Goal: Task Accomplishment & Management: Manage account settings

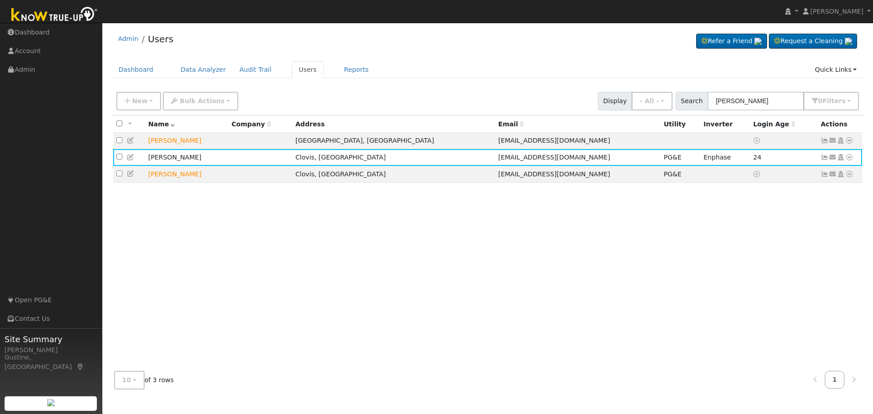
click at [756, 113] on div "New Add User Quick Add Quick Connect Quick Convert Lead Bulk Actions Send Email…" at bounding box center [488, 101] width 752 height 28
click at [756, 106] on input "[PERSON_NAME]" at bounding box center [756, 101] width 96 height 19
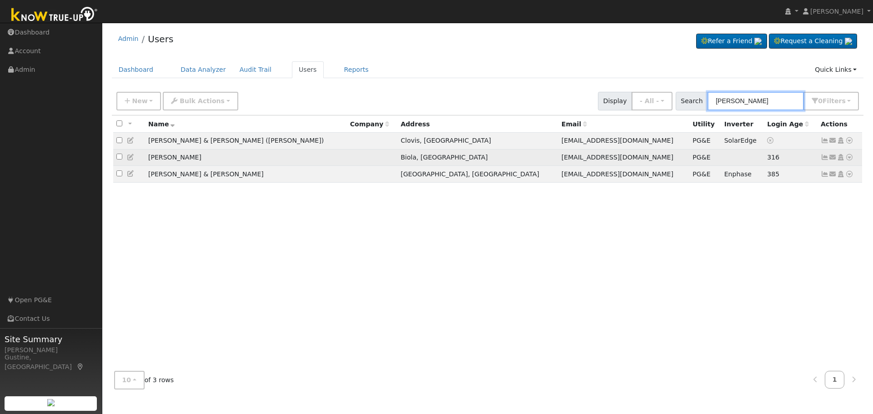
type input "[PERSON_NAME]"
click at [823, 158] on icon at bounding box center [825, 157] width 8 height 6
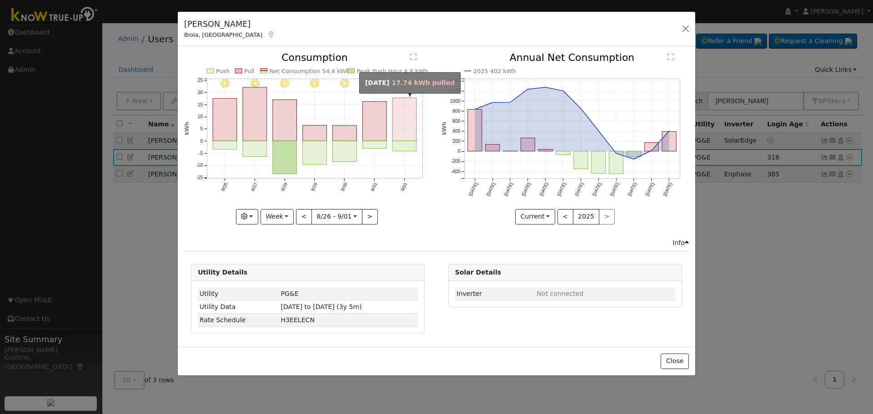
click at [393, 128] on icon "9/01 - Clear 8/31 - Clear 8/30 - Clear 8/29 - Clear 8/28 - Clear 8/27 - Clear 8…" at bounding box center [307, 136] width 247 height 166
click at [404, 128] on rect "onclick=""" at bounding box center [405, 119] width 24 height 43
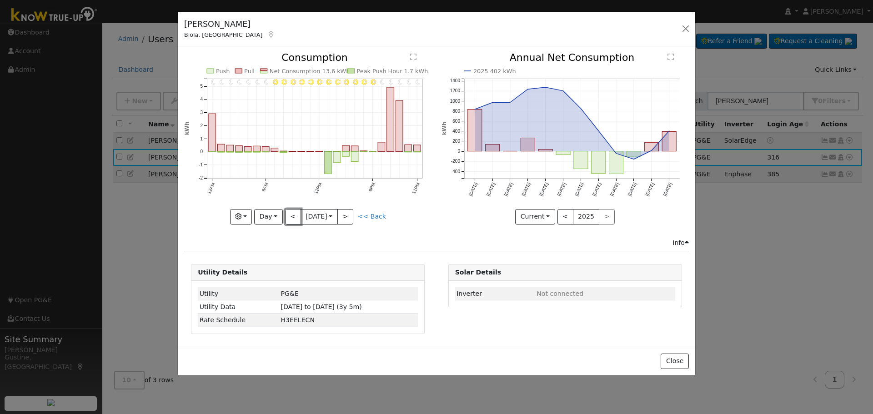
click at [293, 220] on button "<" at bounding box center [293, 216] width 16 height 15
click at [292, 220] on button "<" at bounding box center [293, 216] width 16 height 15
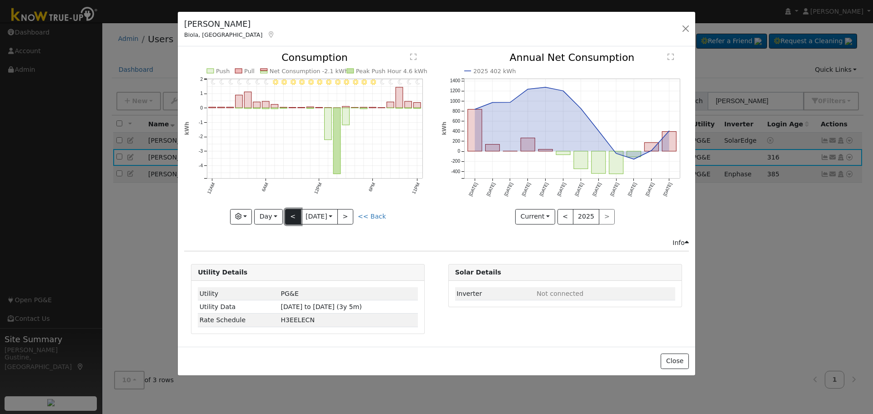
click at [292, 220] on button "<" at bounding box center [293, 216] width 16 height 15
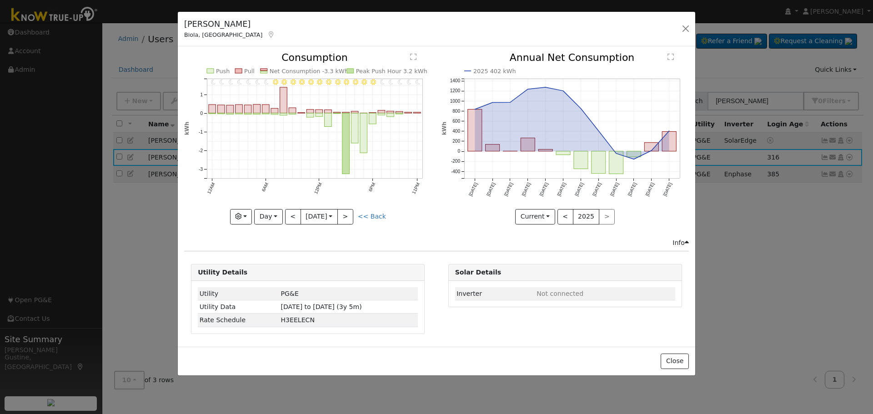
click at [353, 226] on div "11PM - Clear 10PM - Clear 9PM - Clear 8PM - Clear 7PM - Clear 6PM - Clear 5PM -…" at bounding box center [308, 145] width 257 height 185
click at [348, 219] on button ">" at bounding box center [346, 216] width 16 height 15
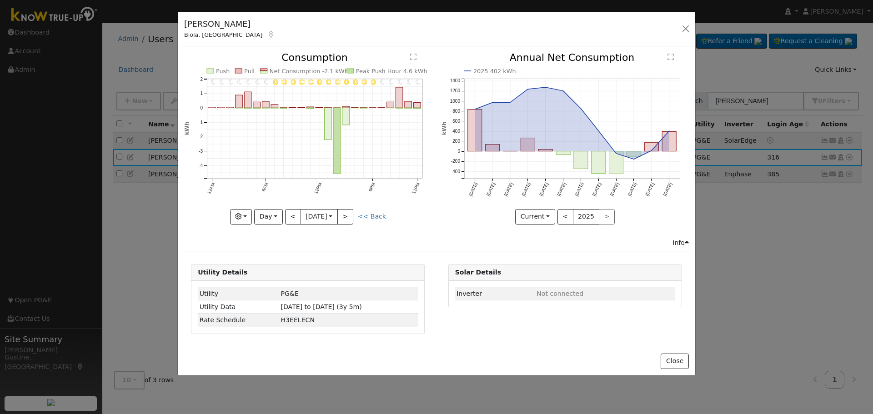
click at [356, 217] on icon "11PM - Clear 10PM - Clear 9PM - Clear 8PM - Clear 7PM - Clear 6PM - Clear 5PM -…" at bounding box center [307, 136] width 247 height 166
click at [299, 214] on button "<" at bounding box center [293, 216] width 16 height 15
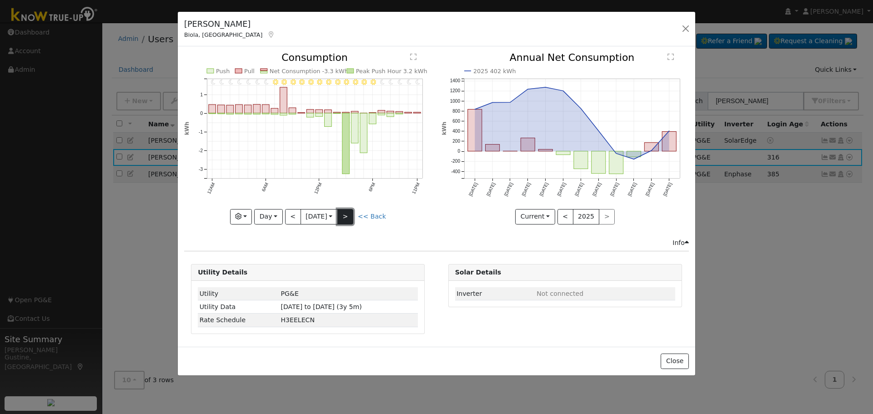
click at [344, 217] on button ">" at bounding box center [346, 216] width 16 height 15
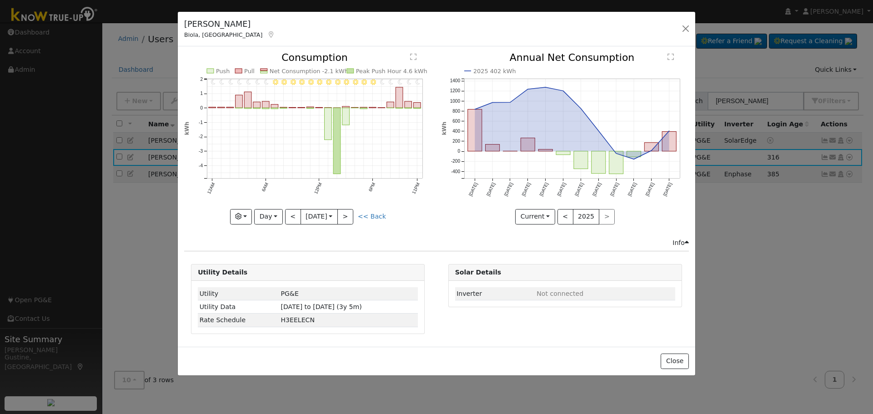
click at [300, 203] on icon "11PM - Clear 10PM - Clear 9PM - Clear 8PM - Clear 7PM - Clear 6PM - Clear 5PM -…" at bounding box center [307, 136] width 247 height 166
click at [297, 212] on button "<" at bounding box center [293, 216] width 16 height 15
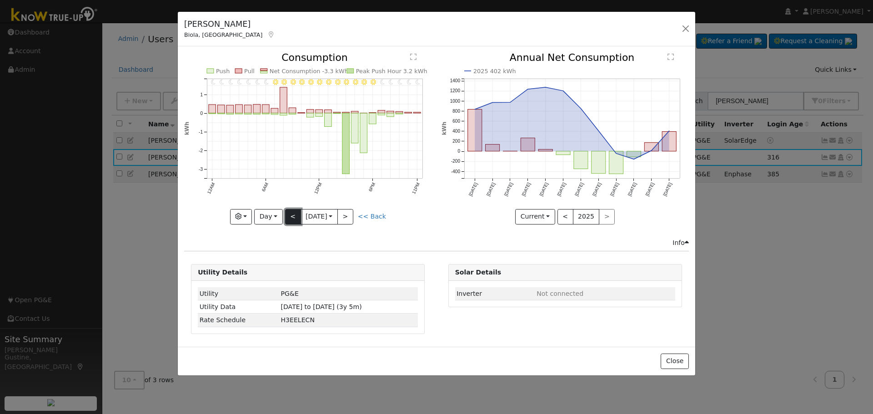
click at [297, 212] on button "<" at bounding box center [293, 216] width 16 height 15
type input "[DATE]"
